Goal: Navigation & Orientation: Find specific page/section

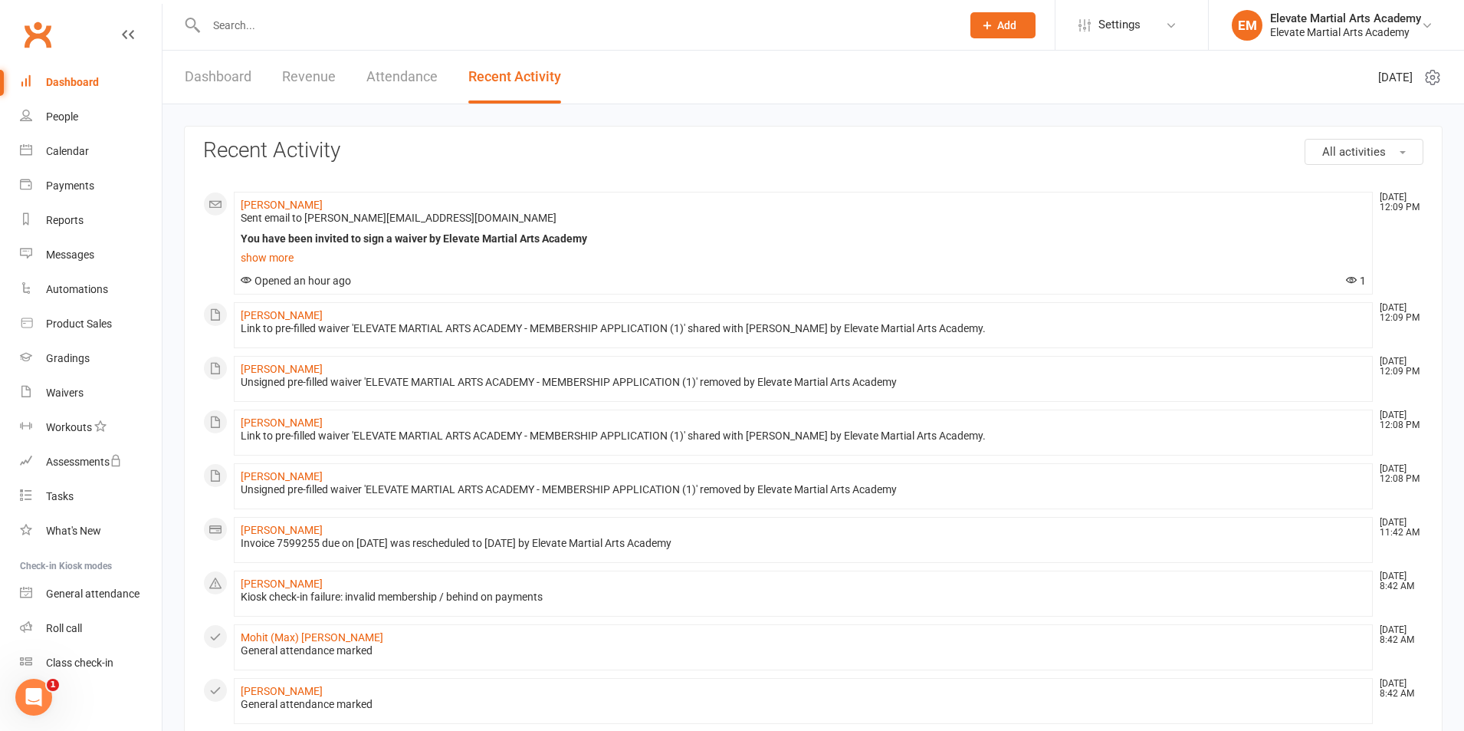
click at [84, 84] on div "Dashboard" at bounding box center [72, 82] width 53 height 12
